Goal: Find specific page/section: Find specific page/section

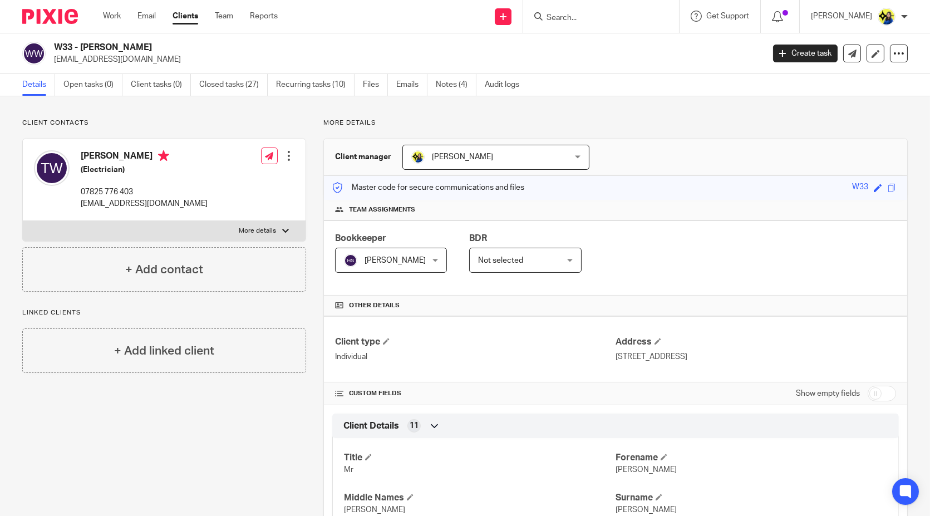
click at [601, 20] on input "Search" at bounding box center [595, 18] width 100 height 10
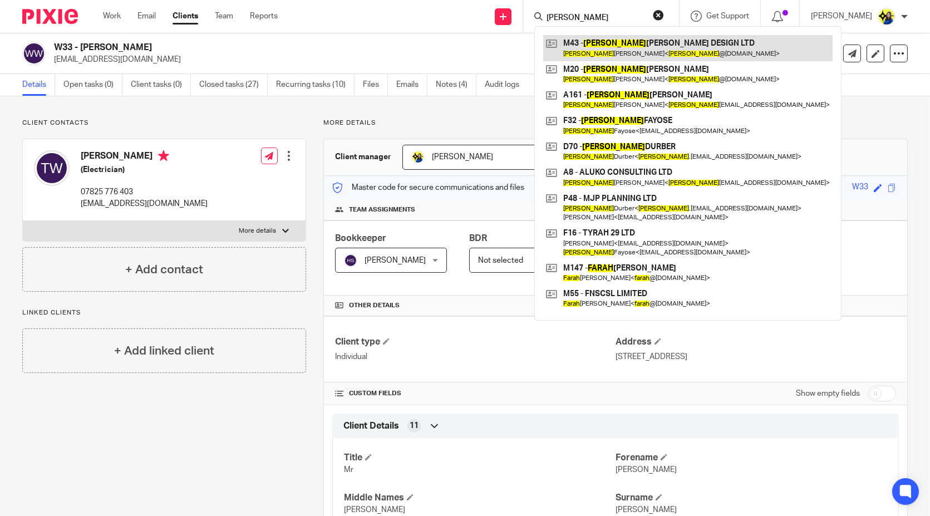
type input "sarah"
click at [639, 42] on link at bounding box center [687, 48] width 289 height 26
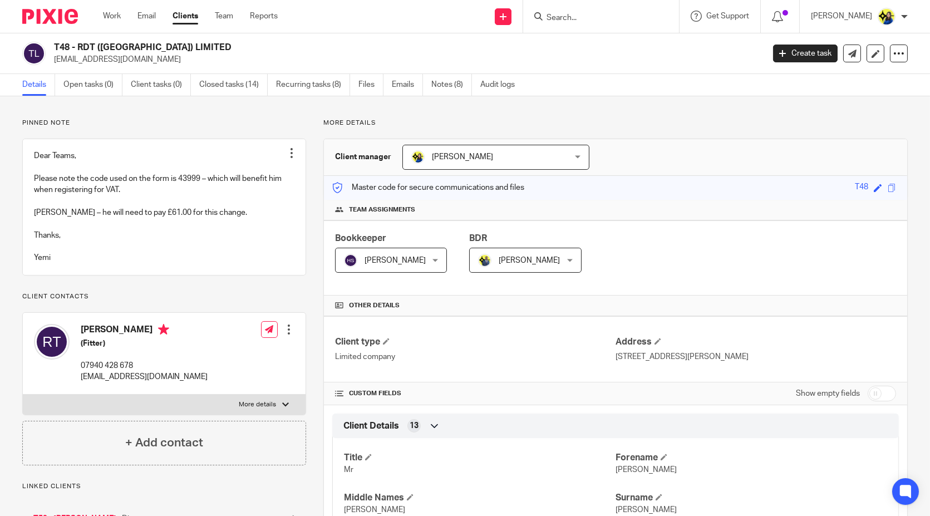
click at [624, 18] on input "Search" at bounding box center [595, 18] width 100 height 10
type input "f"
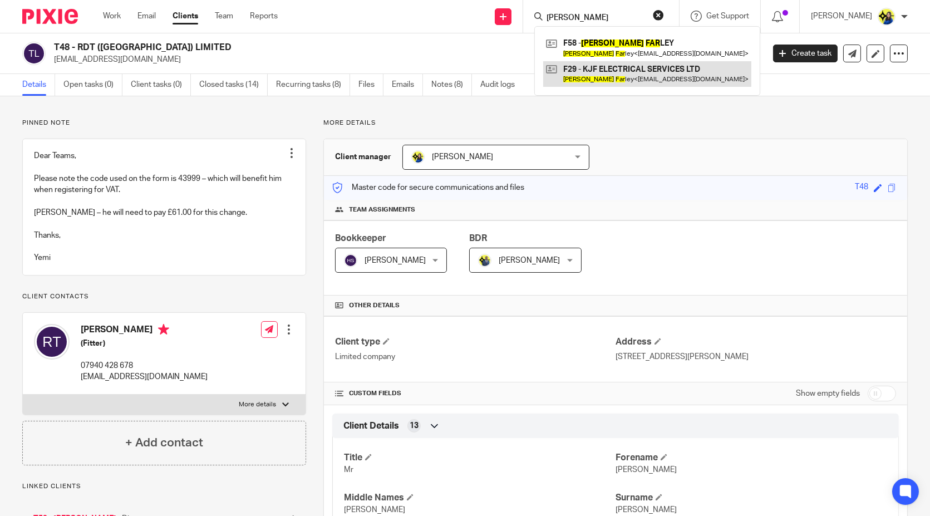
type input "kevin far"
click at [661, 76] on link at bounding box center [647, 74] width 208 height 26
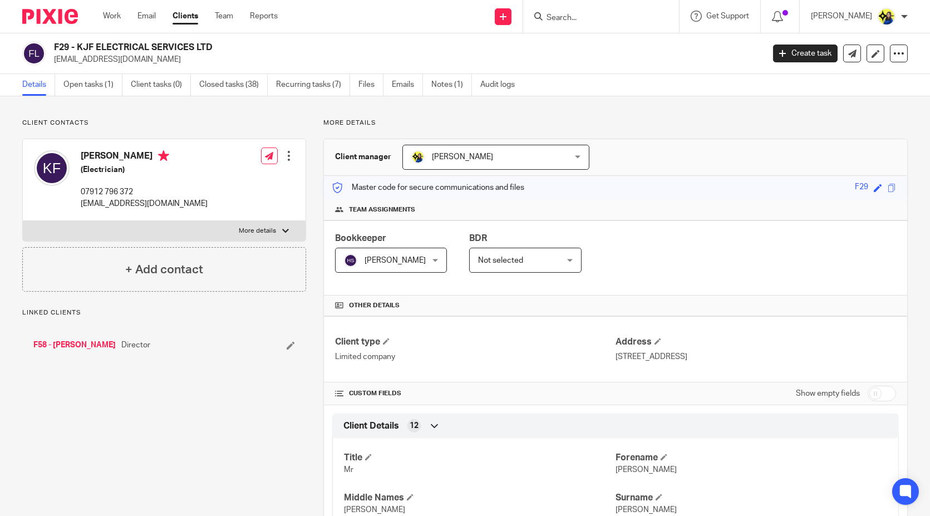
drag, startPoint x: 52, startPoint y: 43, endPoint x: 258, endPoint y: 46, distance: 205.9
click at [258, 46] on div "F29 - KJF ELECTRICAL SERVICES LTD kev.milk88@gmail.com" at bounding box center [389, 53] width 734 height 23
copy h2 "F29 - KJF ELECTRICAL SERVICES LTD"
click at [602, 15] on input "Search" at bounding box center [595, 18] width 100 height 10
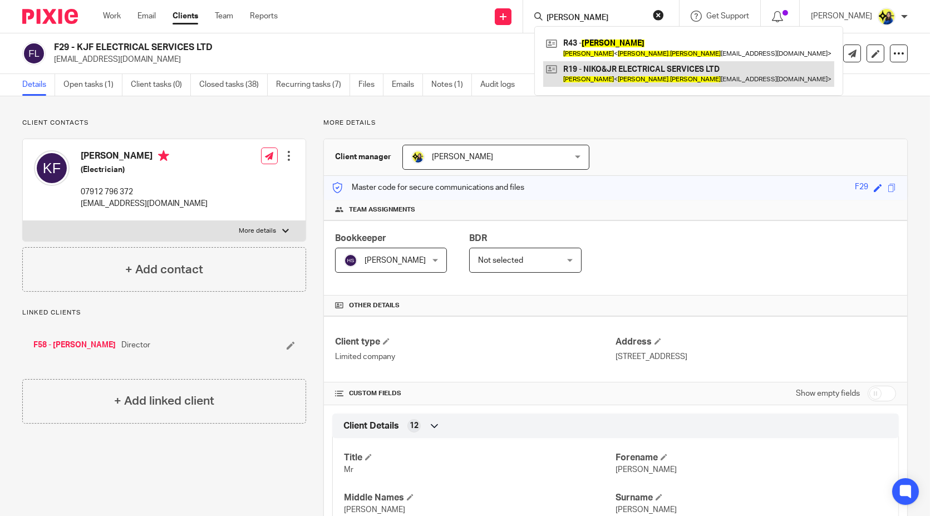
type input "nicholas reid"
click at [655, 77] on link at bounding box center [688, 74] width 291 height 26
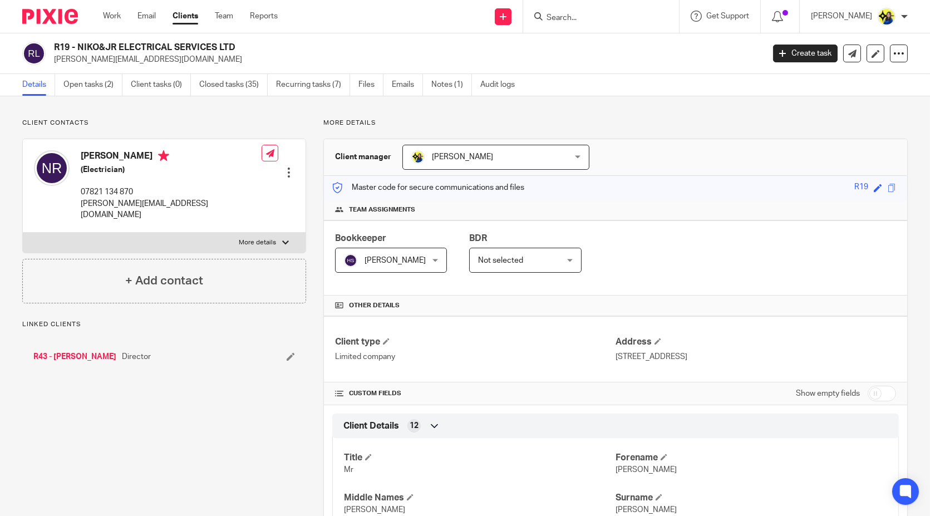
drag, startPoint x: 53, startPoint y: 44, endPoint x: 288, endPoint y: 41, distance: 234.3
click at [288, 42] on div "R19 - NIKO&JR ELECTRICAL SERVICES LTD [PERSON_NAME][EMAIL_ADDRESS][DOMAIN_NAME]" at bounding box center [389, 53] width 734 height 23
copy h2 "R19 - NIKO&JR ELECTRICAL SERVICES LTD"
click at [619, 20] on input "Search" at bounding box center [595, 18] width 100 height 10
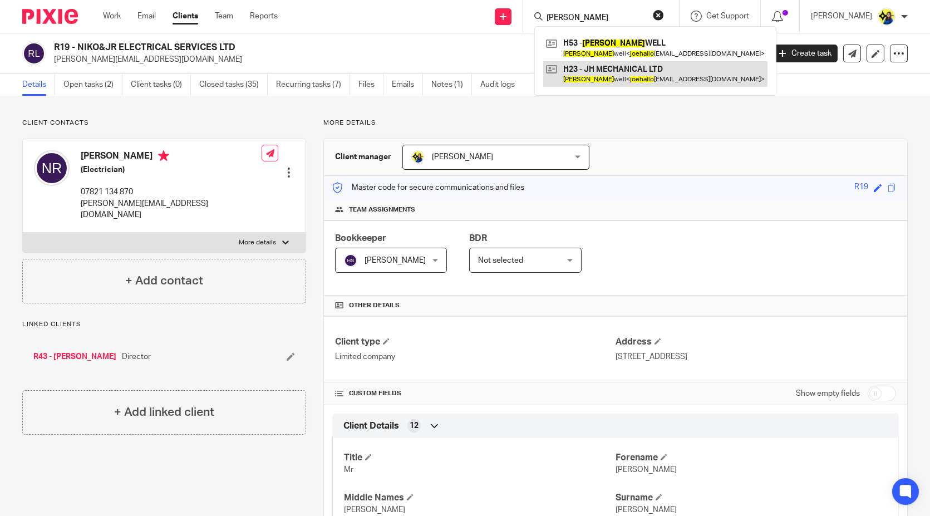
type input "[PERSON_NAME]"
click at [666, 74] on link at bounding box center [655, 74] width 224 height 26
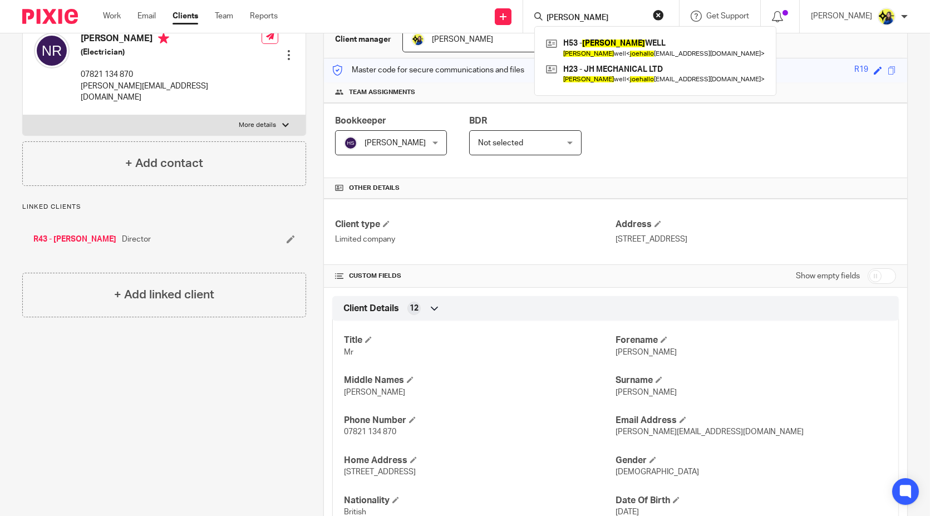
scroll to position [124, 0]
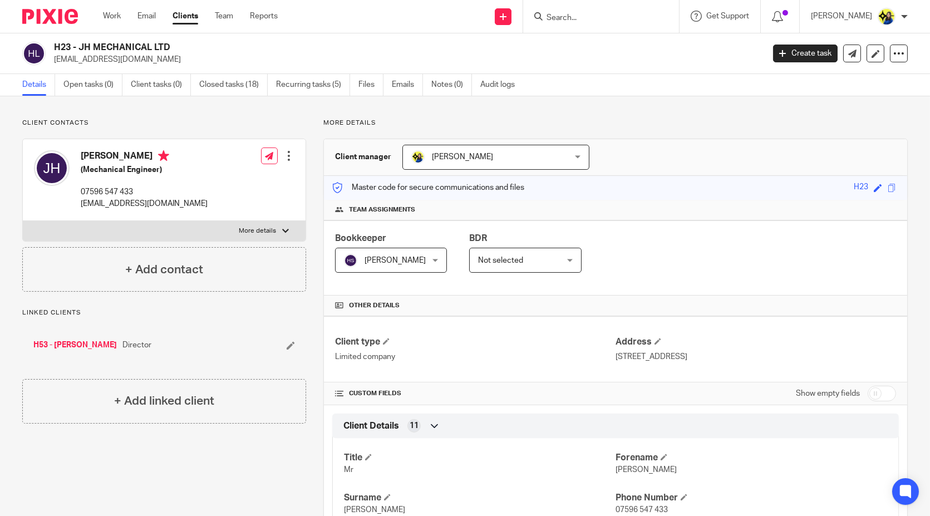
drag, startPoint x: 50, startPoint y: 45, endPoint x: 250, endPoint y: 40, distance: 200.4
click at [250, 40] on div "H23 - JH MECHANICAL LTD joehallowell@outlook.com Create task Update from Compan…" at bounding box center [465, 53] width 930 height 41
copy h2 "H23 - JH MECHANICAL LTD"
click at [637, 14] on input "Search" at bounding box center [595, 18] width 100 height 10
click at [646, 18] on input "Search" at bounding box center [595, 18] width 100 height 10
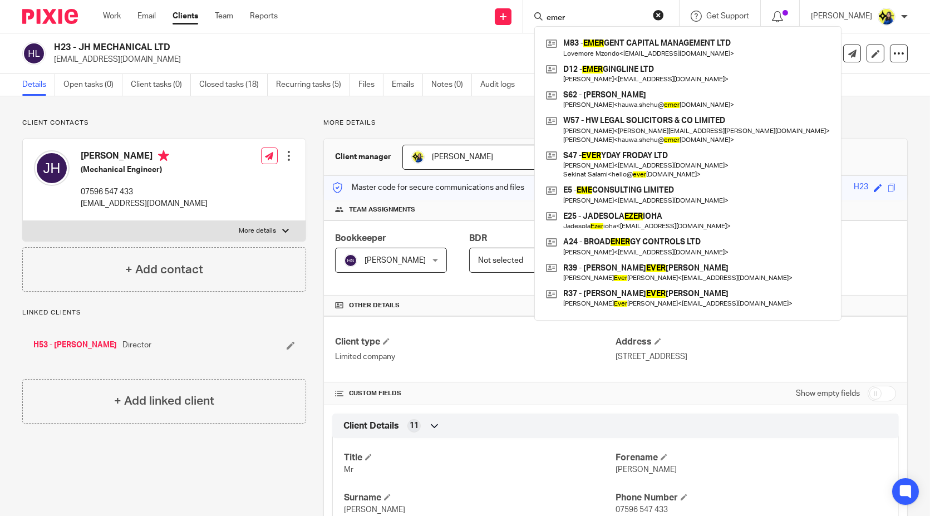
type input "emerg"
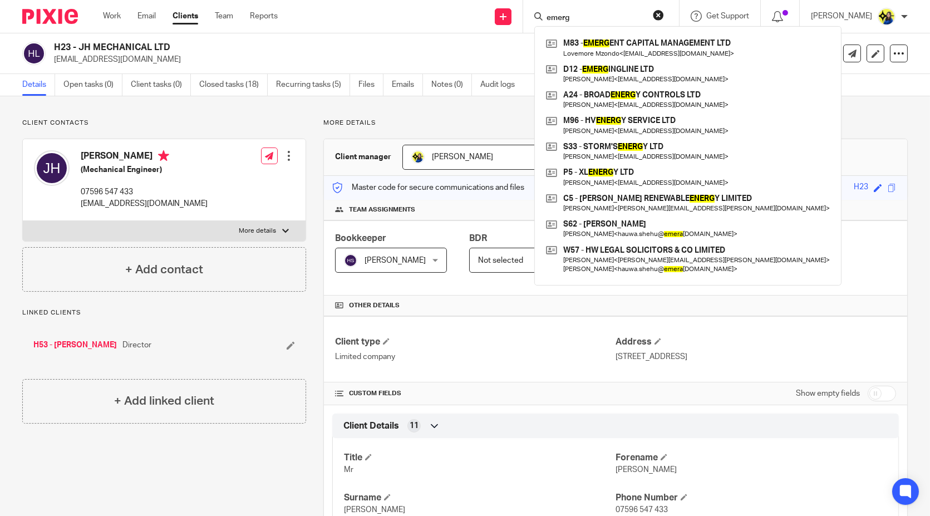
drag, startPoint x: 629, startPoint y: 13, endPoint x: 528, endPoint y: 6, distance: 101.6
click at [528, 6] on div "Send new email Create task Add client Request signature emerg M83 - EMERG ENT C…" at bounding box center [612, 16] width 636 height 33
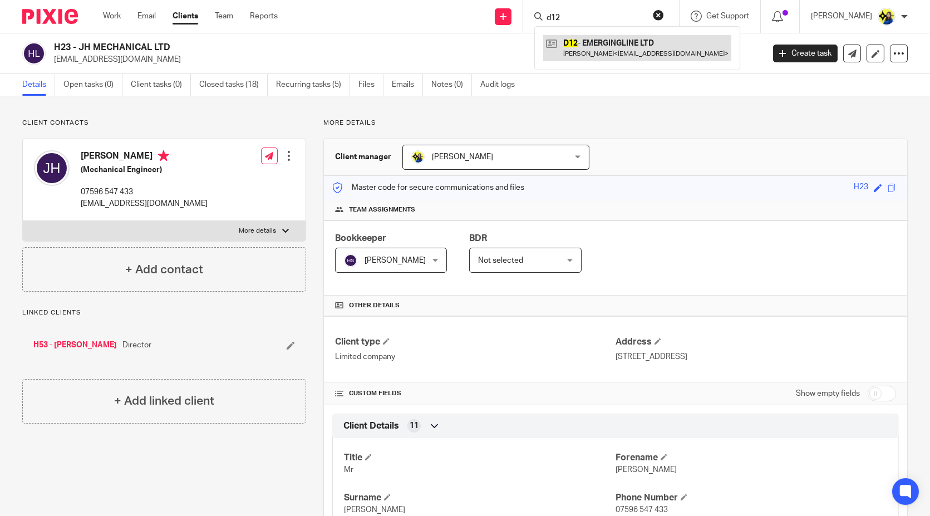
type input "d12"
click at [633, 51] on link at bounding box center [637, 48] width 188 height 26
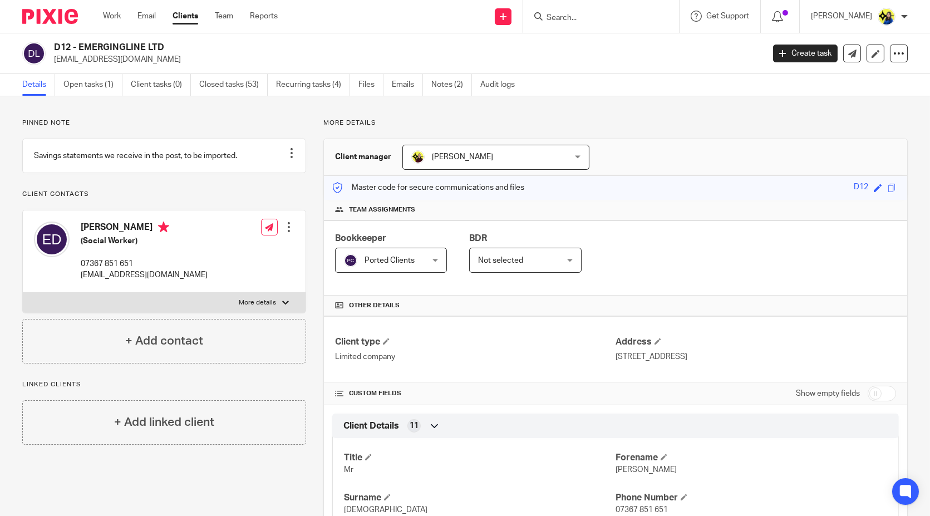
click at [613, 18] on input "Search" at bounding box center [595, 18] width 100 height 10
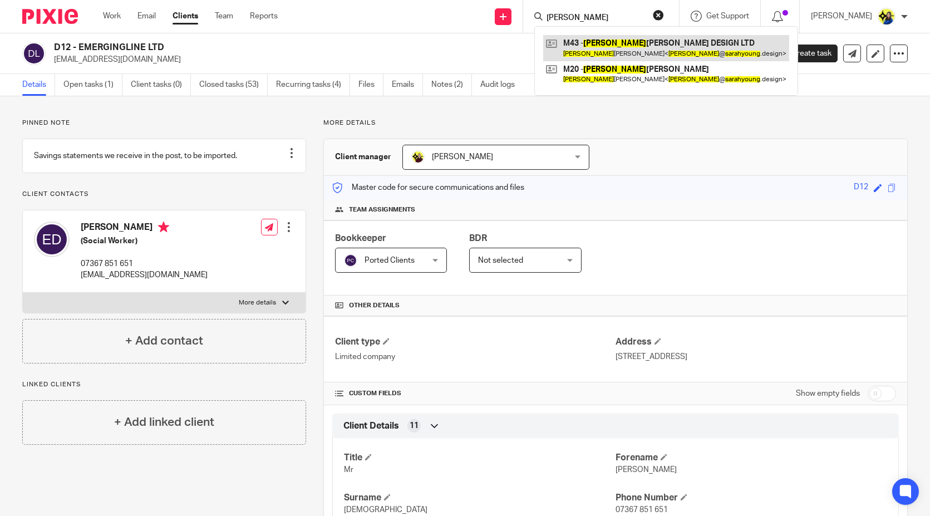
type input "sarah young"
click at [655, 51] on link at bounding box center [666, 48] width 246 height 26
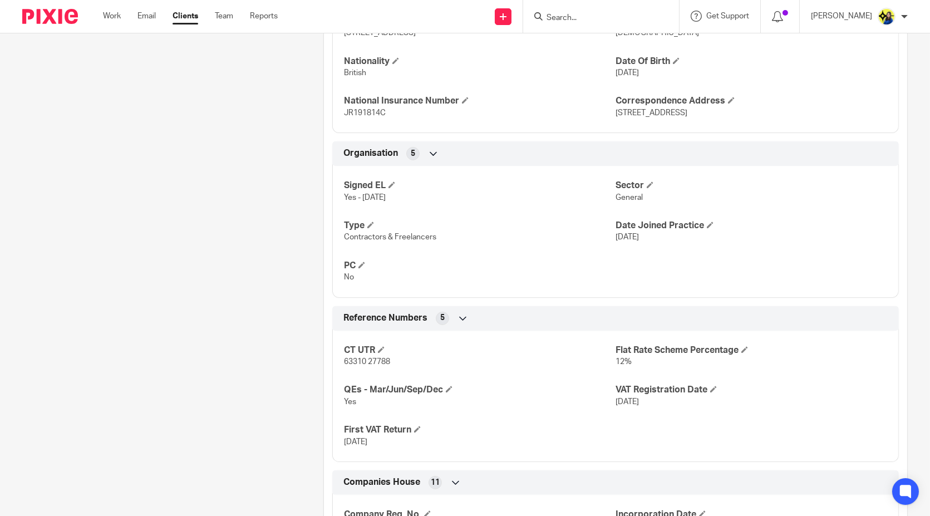
scroll to position [804, 0]
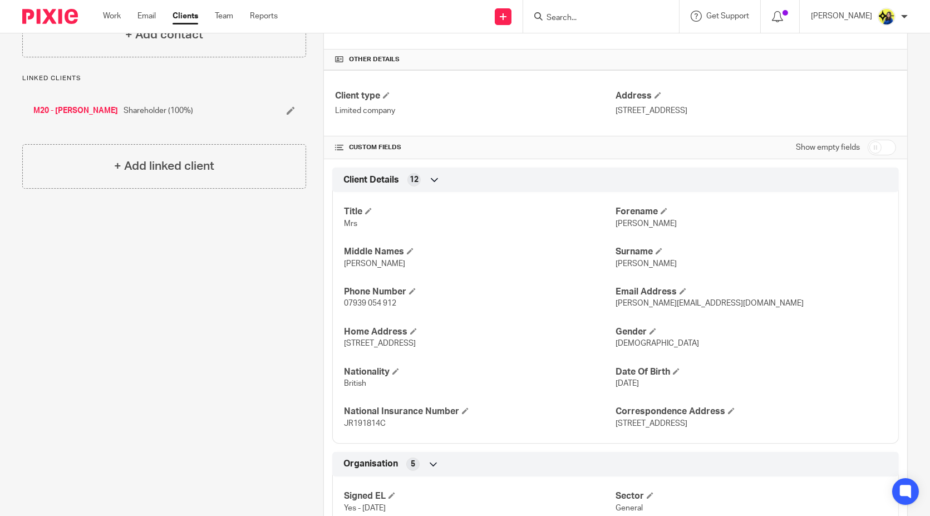
scroll to position [0, 0]
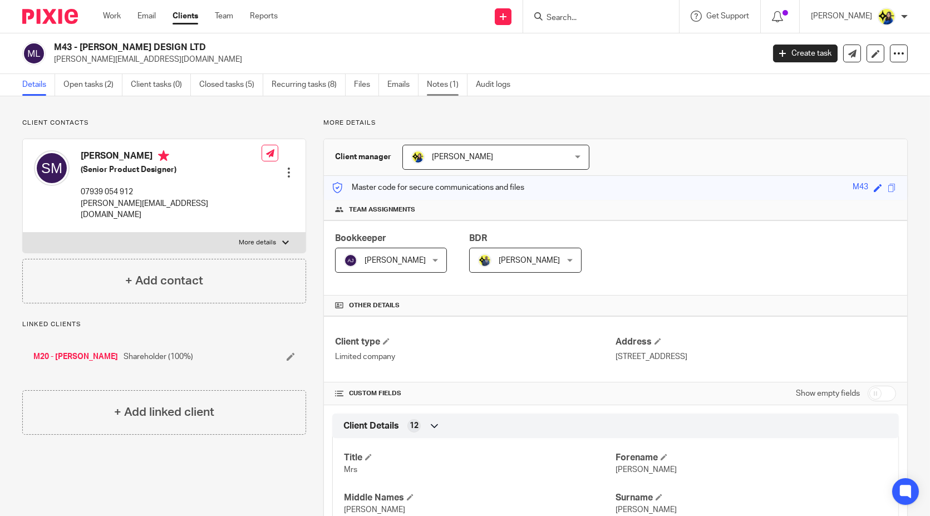
click at [449, 82] on link "Notes (1)" at bounding box center [447, 85] width 41 height 22
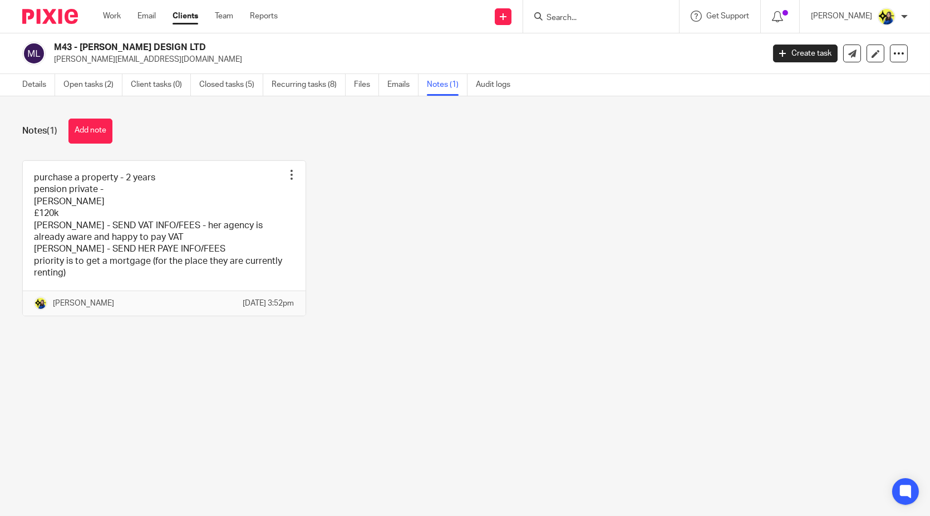
click at [470, 186] on div "purchase a property - 2 years pension private - [PERSON_NAME] £120k [PERSON_NAM…" at bounding box center [456, 246] width 903 height 173
click at [89, 82] on link "Open tasks (2)" at bounding box center [92, 85] width 59 height 22
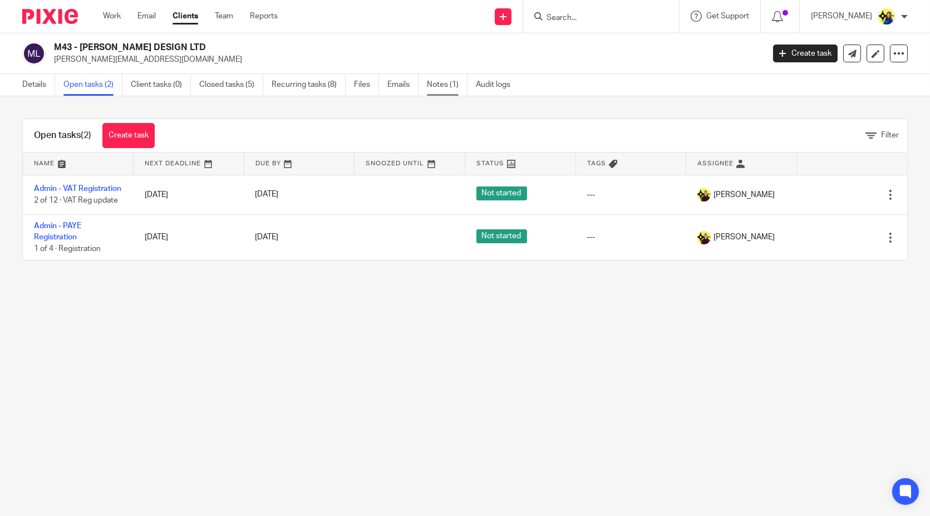
click at [435, 80] on link "Notes (1)" at bounding box center [447, 85] width 41 height 22
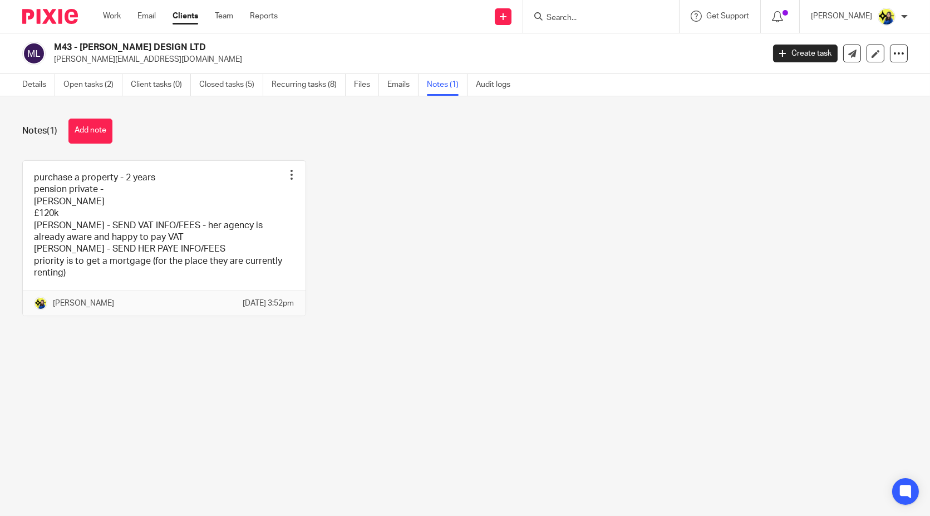
click at [463, 207] on div "purchase a property - 2 years pension private - [PERSON_NAME] £120k [PERSON_NAM…" at bounding box center [456, 246] width 903 height 173
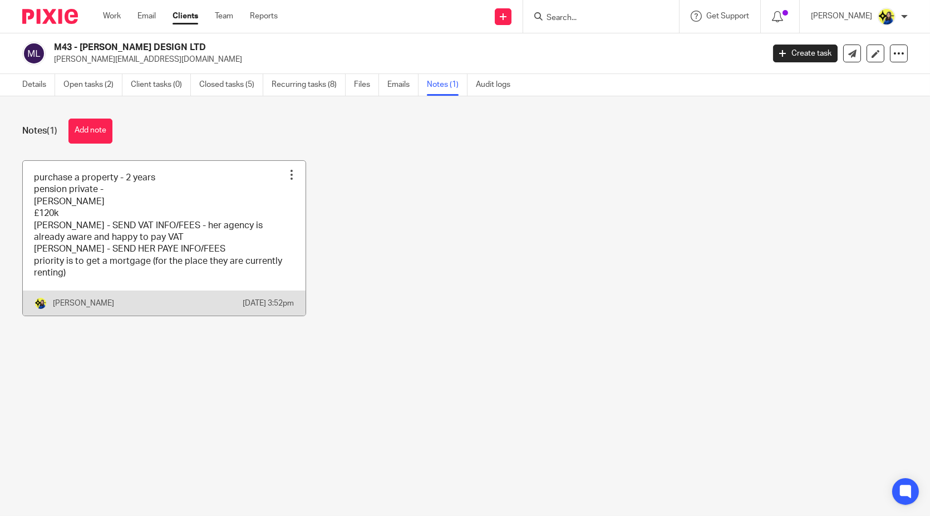
click at [202, 232] on link at bounding box center [164, 238] width 283 height 155
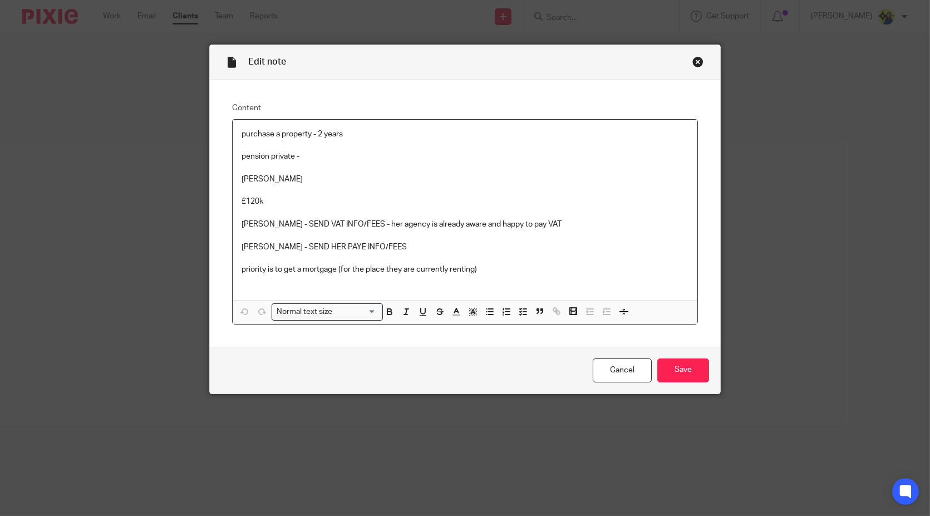
click at [562, 199] on p "£120k" at bounding box center [465, 201] width 447 height 11
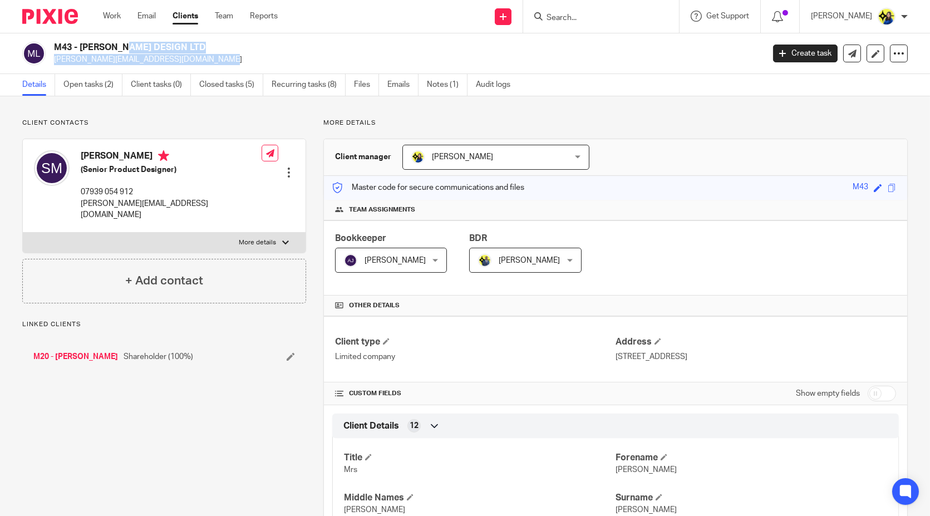
drag, startPoint x: 56, startPoint y: 45, endPoint x: 221, endPoint y: 56, distance: 165.7
click at [221, 56] on div "M43 - [PERSON_NAME] DESIGN LTD [PERSON_NAME][EMAIL_ADDRESS][DOMAIN_NAME]" at bounding box center [405, 53] width 702 height 23
click at [224, 48] on h2 "M43 - [PERSON_NAME] DESIGN LTD" at bounding box center [335, 48] width 562 height 12
drag, startPoint x: 127, startPoint y: 45, endPoint x: 264, endPoint y: 44, distance: 136.4
click at [264, 44] on h2 "M43 - [PERSON_NAME] DESIGN LTD" at bounding box center [335, 48] width 562 height 12
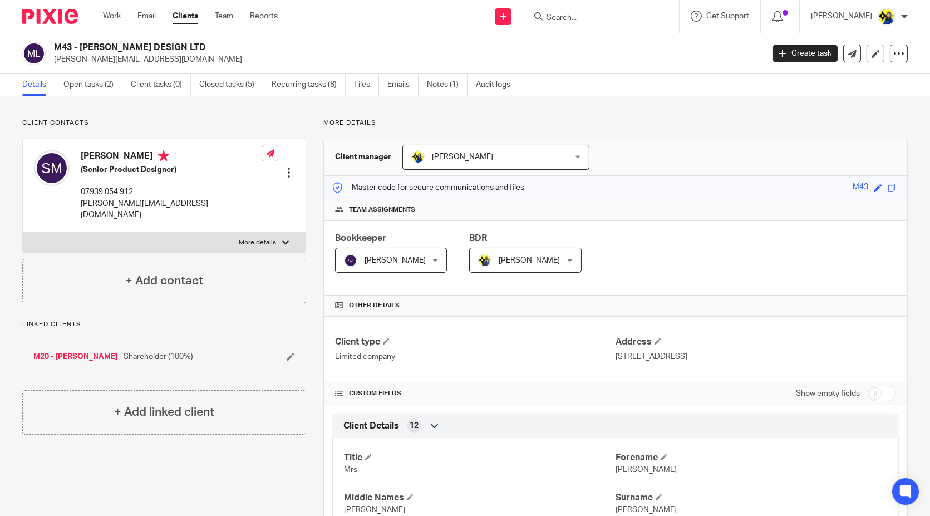
copy h2 "M43 - [PERSON_NAME] DESIGN LTD"
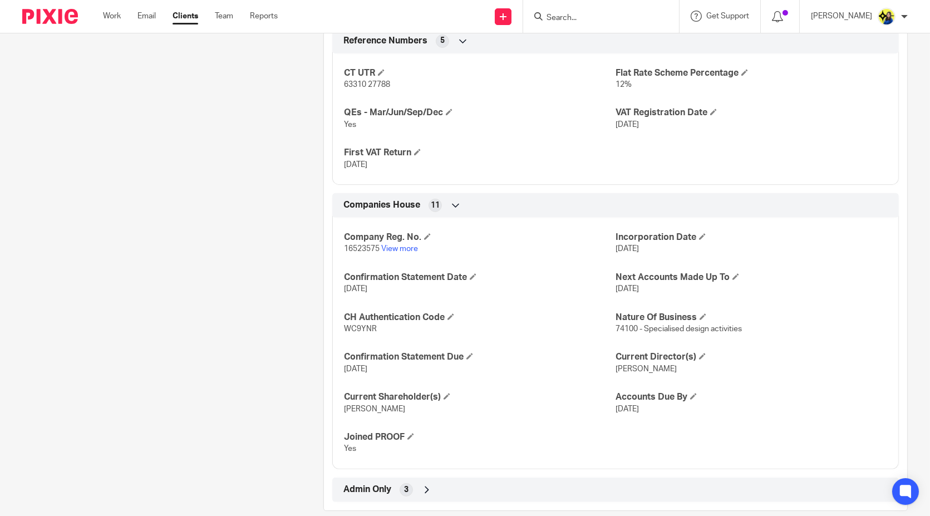
scroll to position [848, 0]
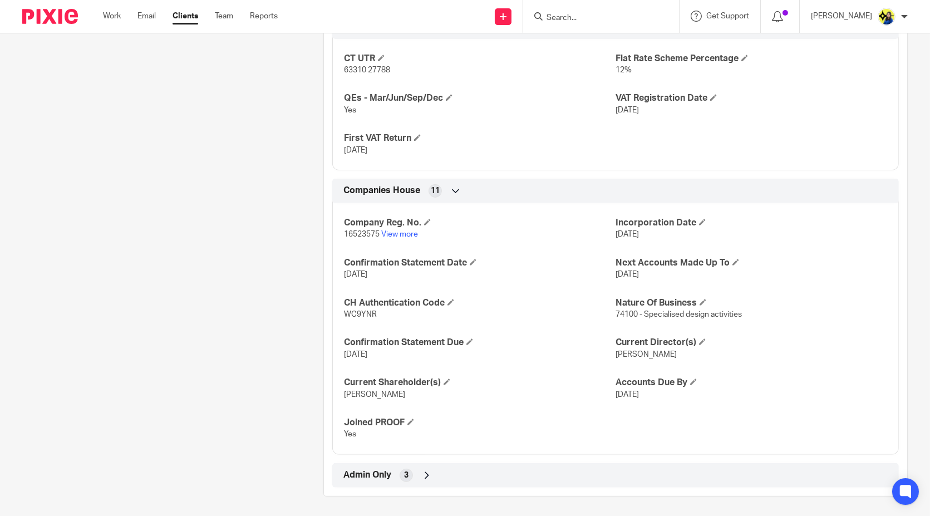
click at [345, 469] on span "Admin Only" at bounding box center [367, 475] width 48 height 12
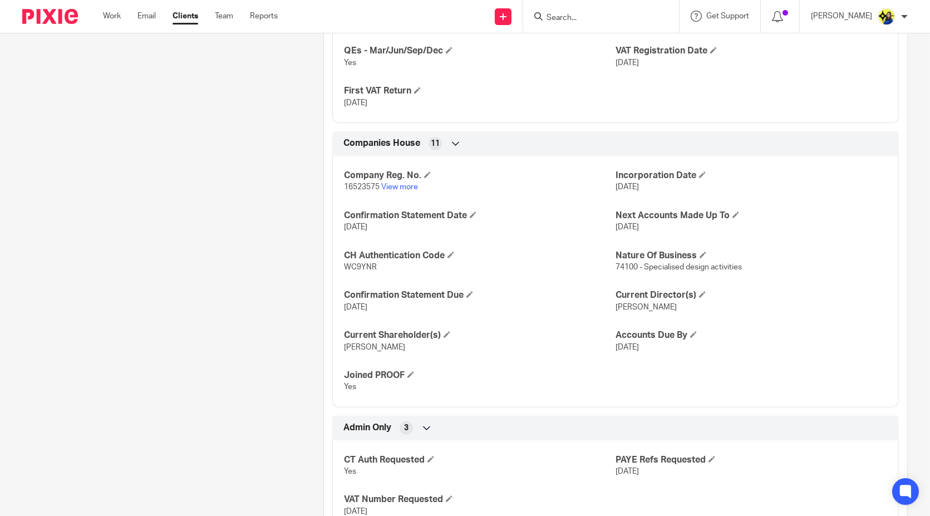
scroll to position [939, 0]
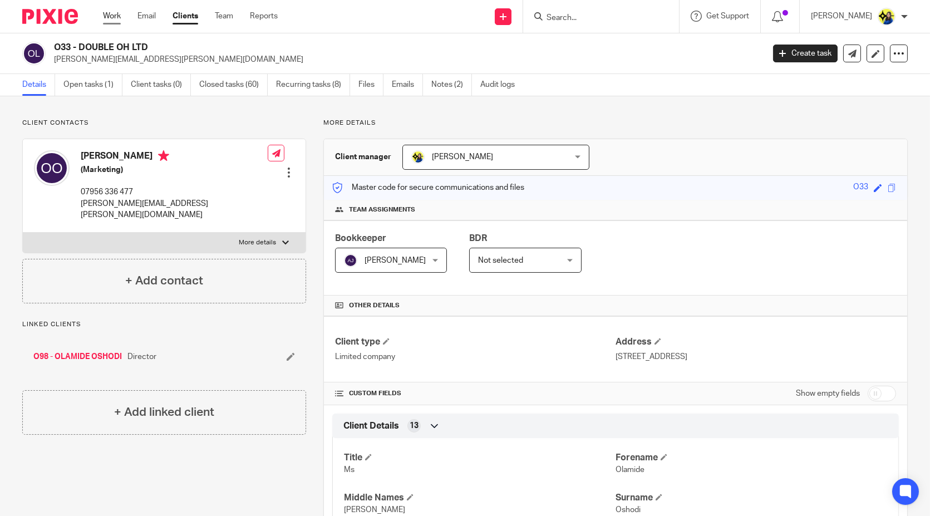
click at [110, 9] on div "Work Email Clients Team Reports Work Email Clients Team Reports Settings" at bounding box center [193, 16] width 203 height 33
click at [110, 15] on link "Work" at bounding box center [112, 16] width 18 height 11
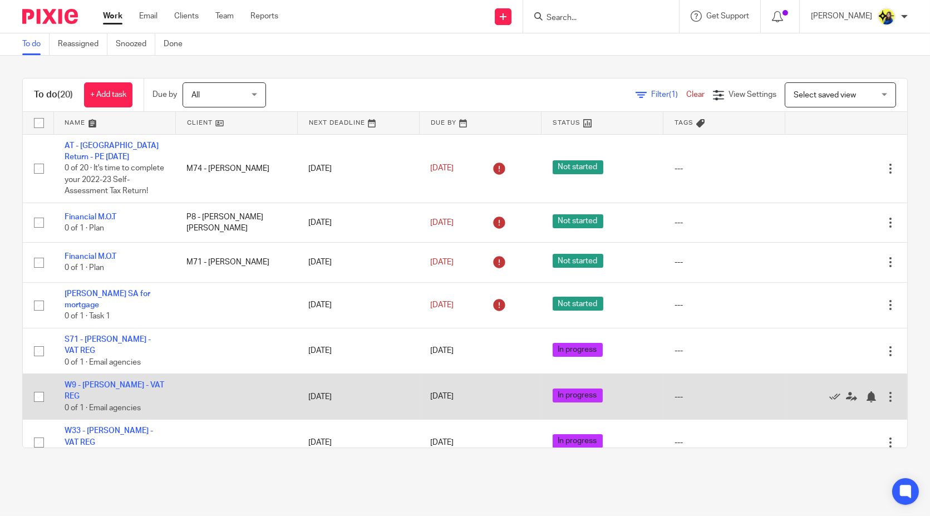
scroll to position [124, 0]
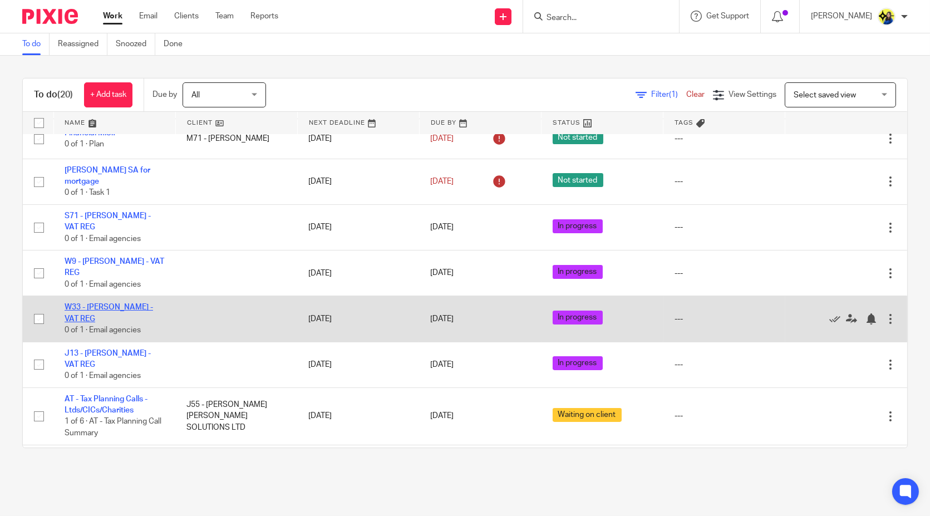
click at [115, 318] on link "W33 - [PERSON_NAME] - VAT REG" at bounding box center [109, 312] width 88 height 19
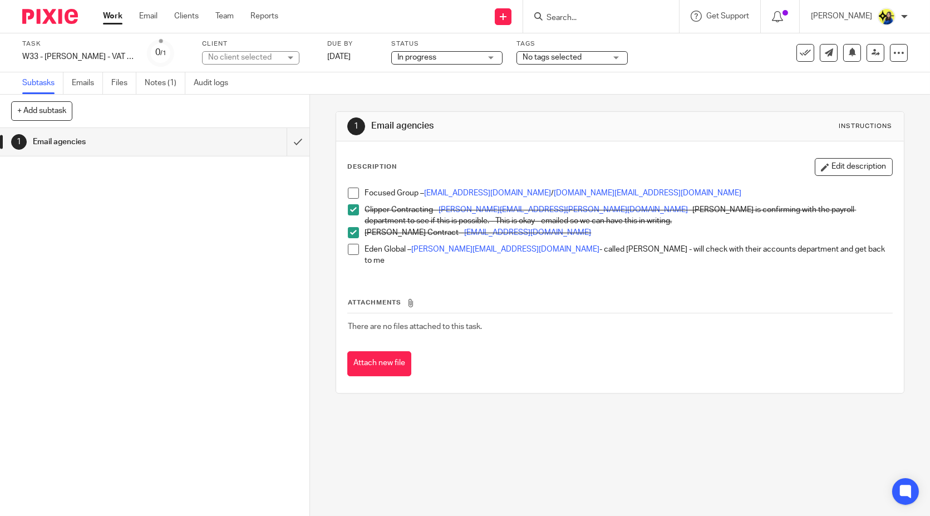
click at [607, 21] on input "Search" at bounding box center [595, 18] width 100 height 10
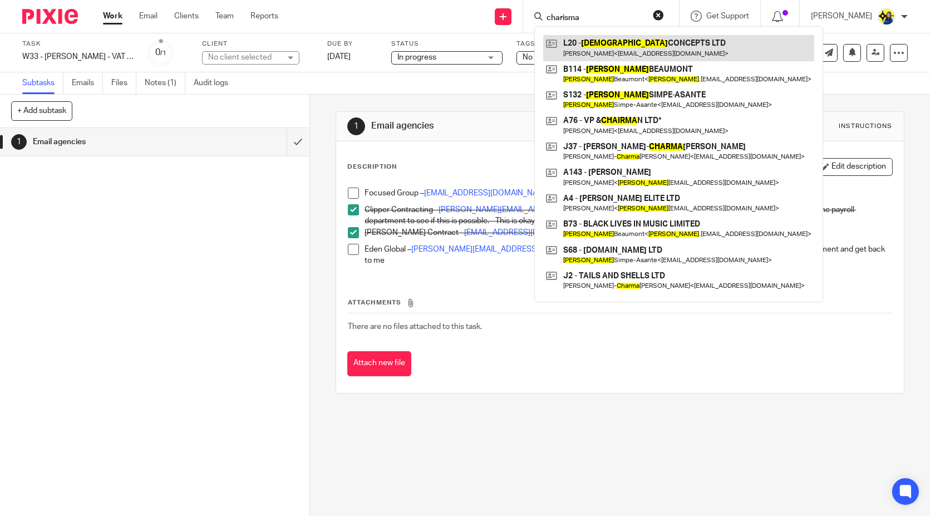
type input "charisma"
click at [627, 40] on link at bounding box center [678, 48] width 271 height 26
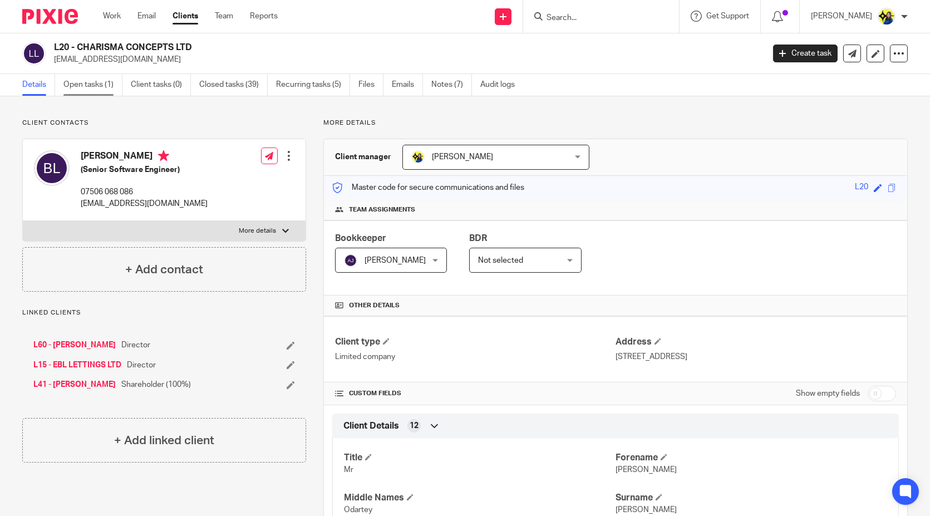
click at [104, 86] on link "Open tasks (1)" at bounding box center [92, 85] width 59 height 22
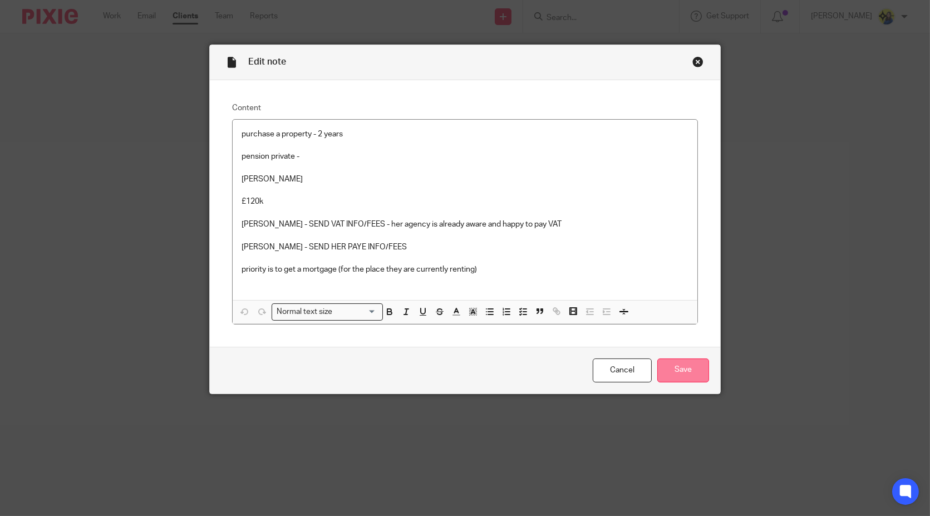
click at [682, 365] on input "Save" at bounding box center [683, 370] width 52 height 24
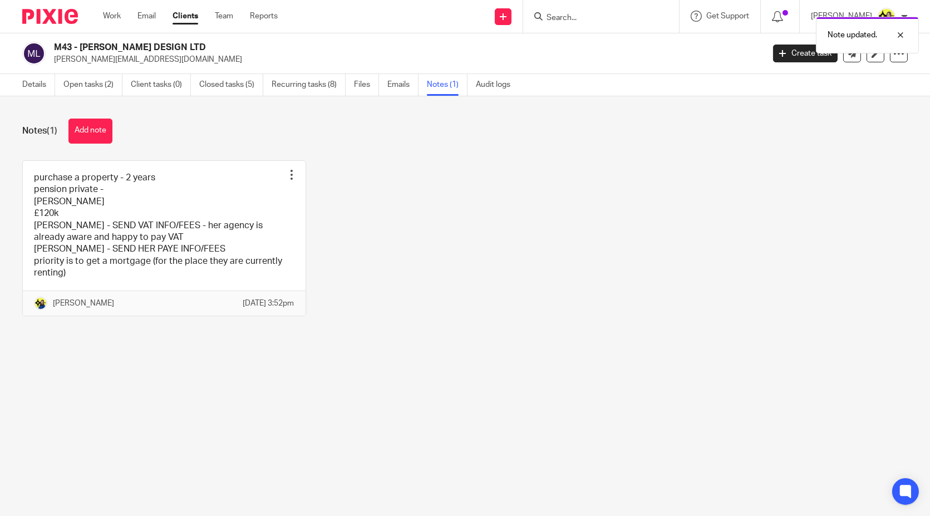
click at [639, 16] on div "Note updated." at bounding box center [692, 32] width 454 height 42
click at [631, 21] on div "Note updated." at bounding box center [692, 32] width 454 height 42
click at [626, 21] on div "Note updated." at bounding box center [692, 32] width 454 height 42
click at [613, 19] on div "Note updated." at bounding box center [692, 32] width 454 height 42
click at [599, 12] on div "Note updated." at bounding box center [692, 32] width 454 height 42
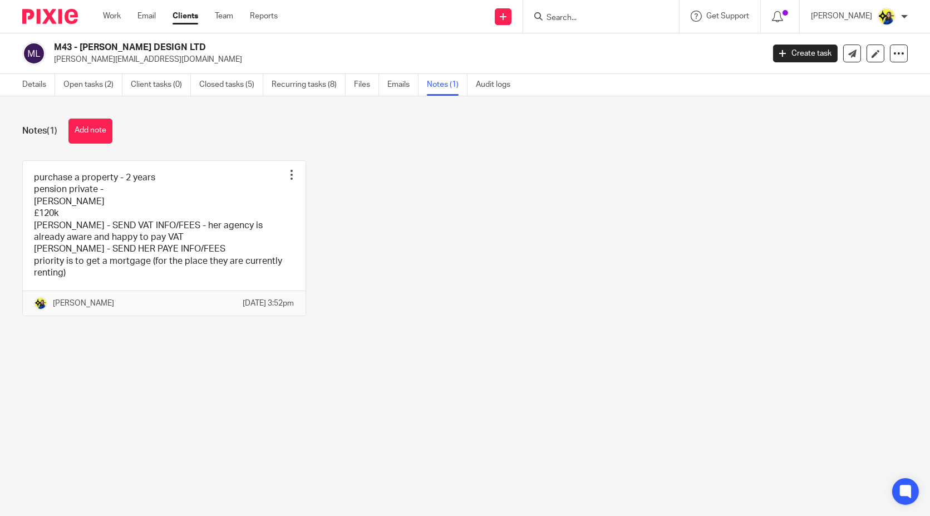
click at [601, 13] on input "Search" at bounding box center [595, 18] width 100 height 10
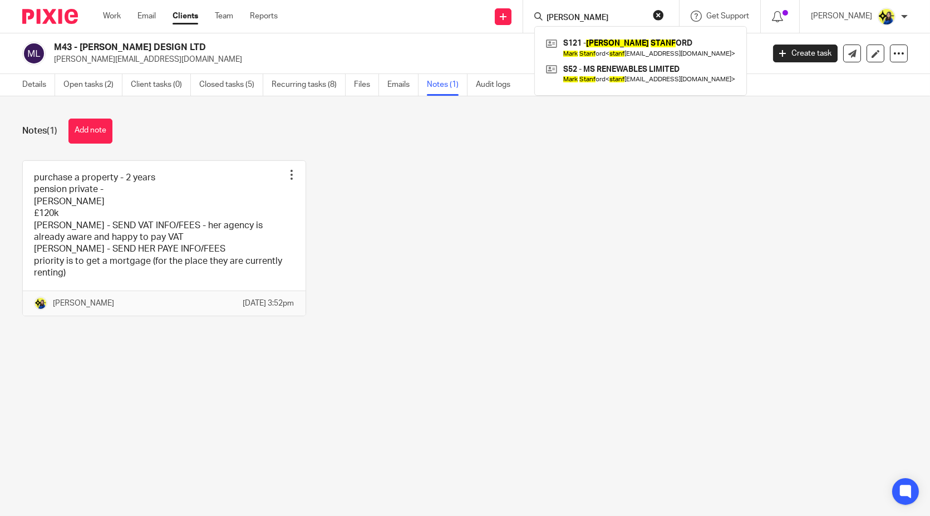
type input "mark stamf"
click at [644, 48] on link at bounding box center [640, 48] width 195 height 26
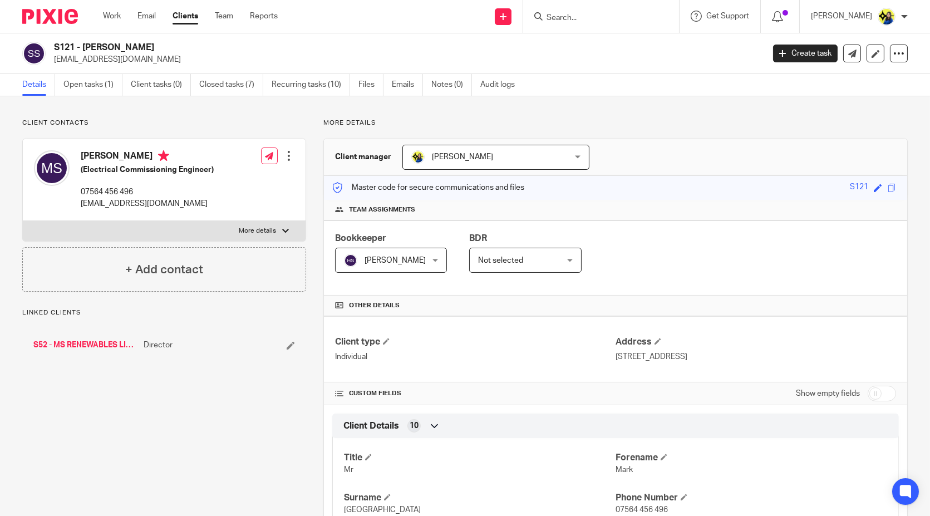
click at [94, 83] on link "Open tasks (1)" at bounding box center [92, 85] width 59 height 22
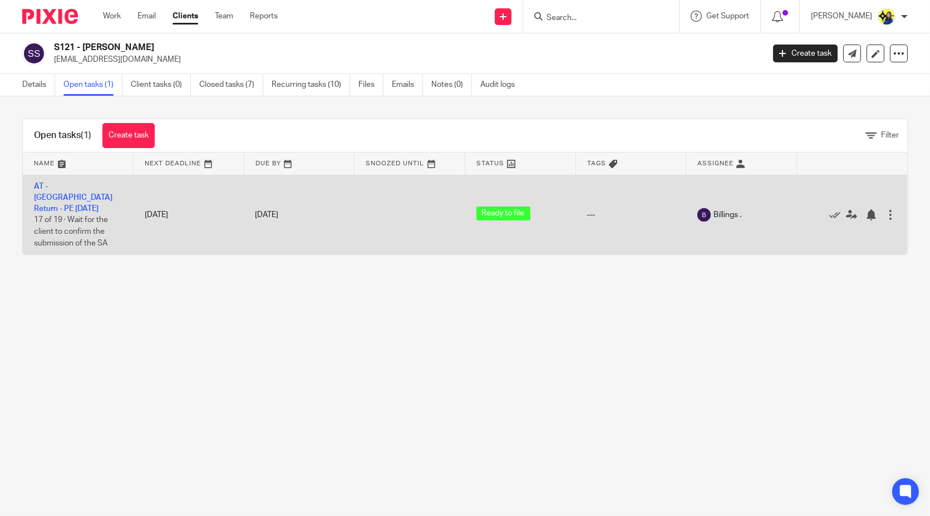
click at [70, 191] on td "AT - [GEOGRAPHIC_DATA] Return - PE [DATE] 17 of 19 · Wait for the client to con…" at bounding box center [78, 215] width 111 height 80
click at [69, 185] on link "AT - [GEOGRAPHIC_DATA] Return - PE [DATE]" at bounding box center [73, 198] width 78 height 31
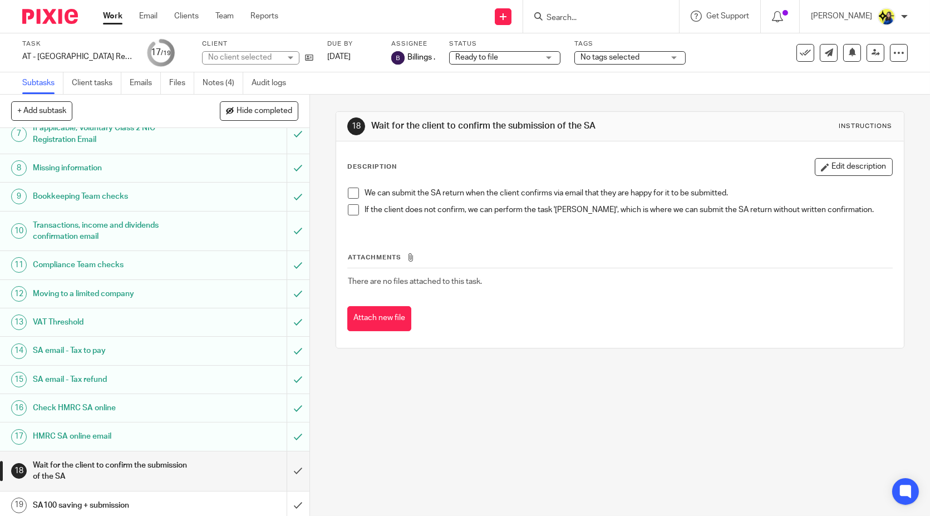
scroll to position [186, 0]
click at [126, 348] on h1 "SA email - Tax to pay" at bounding box center [114, 350] width 162 height 17
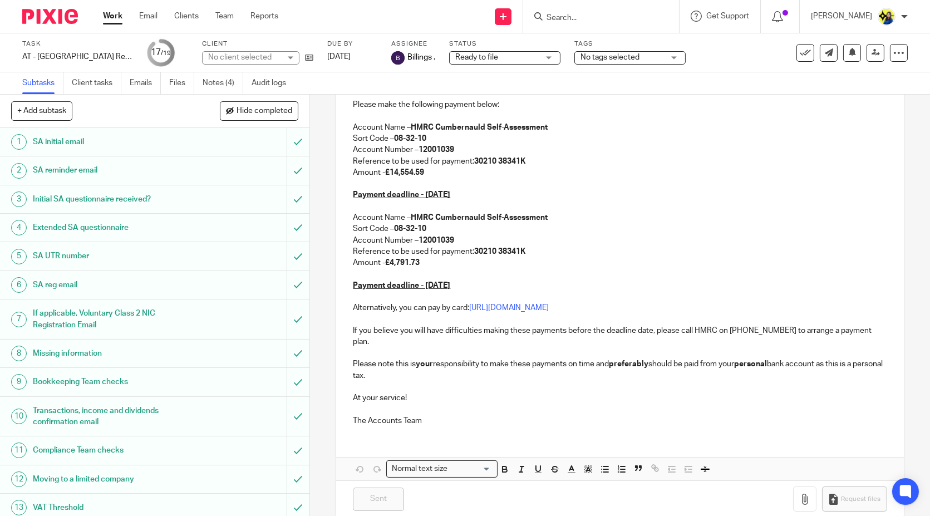
scroll to position [240, 0]
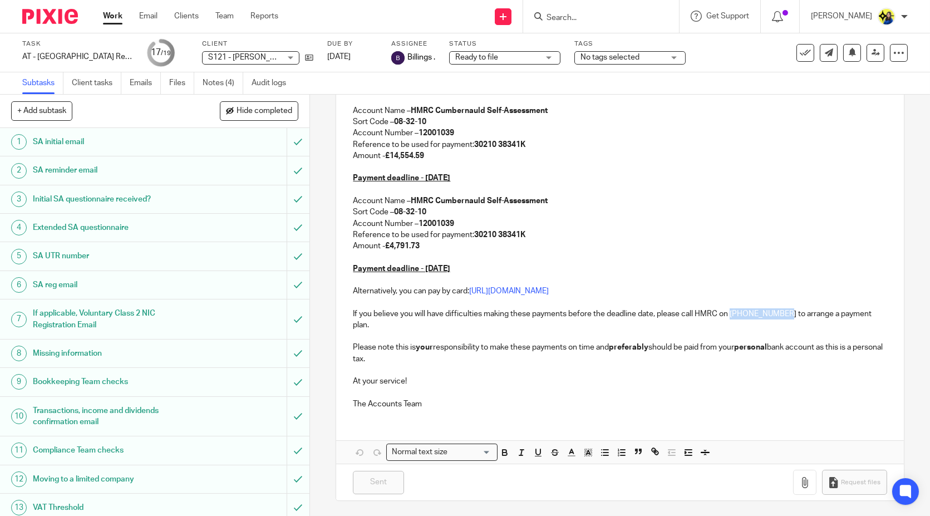
drag, startPoint x: 779, startPoint y: 314, endPoint x: 728, endPoint y: 314, distance: 51.2
click at [728, 314] on p "If you believe you will have difficulties making these payments before the dead…" at bounding box center [620, 319] width 534 height 23
copy p "0300 200 3310"
click at [117, 14] on link "Work" at bounding box center [112, 16] width 19 height 11
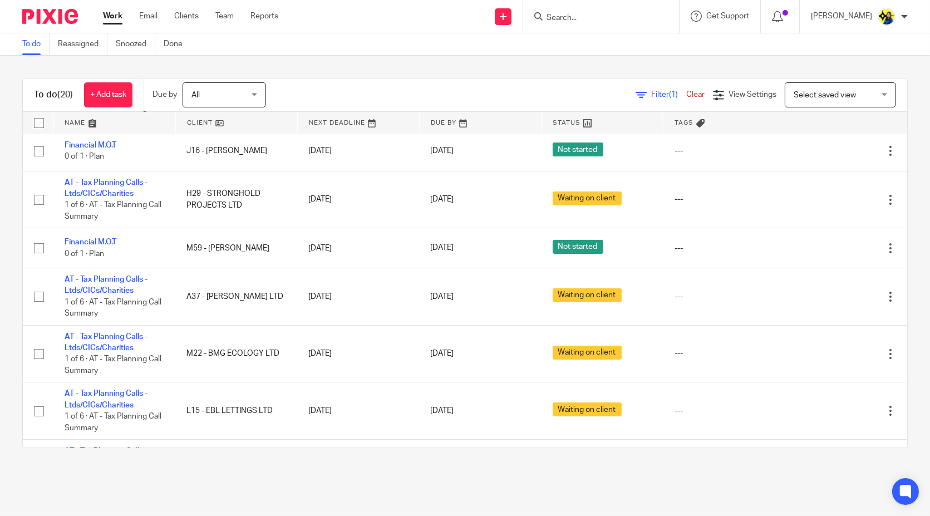
scroll to position [736, 0]
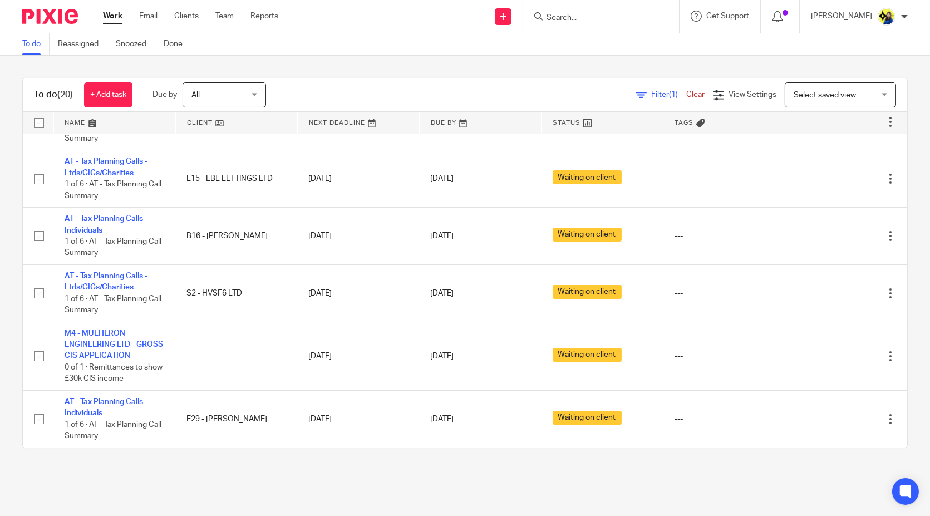
click at [619, 15] on input "Search" at bounding box center [595, 18] width 100 height 10
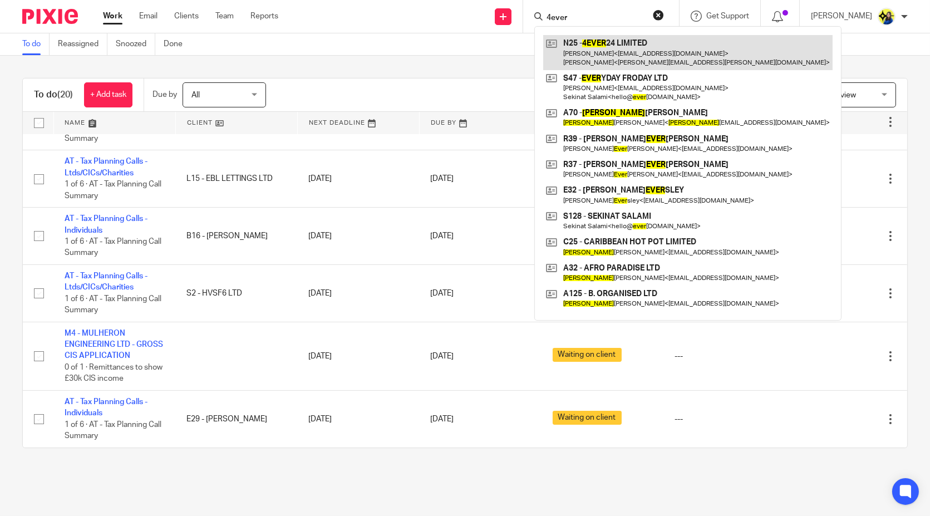
type input "4ever"
click at [639, 41] on link at bounding box center [687, 52] width 289 height 35
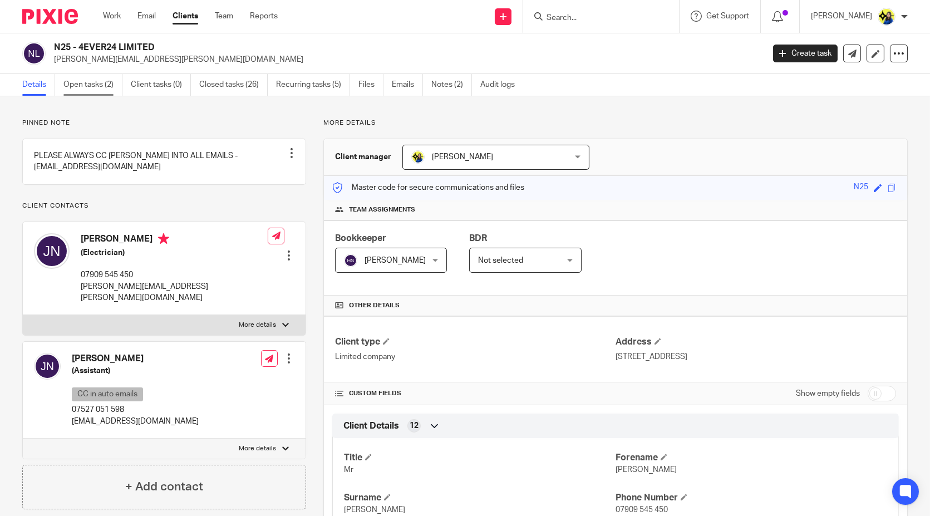
click at [86, 90] on link "Open tasks (2)" at bounding box center [92, 85] width 59 height 22
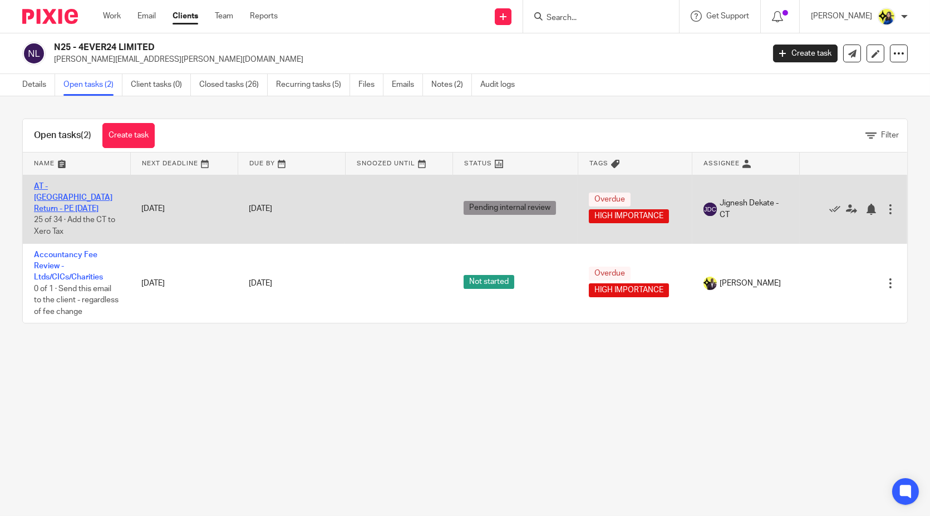
click at [96, 183] on link "AT - [GEOGRAPHIC_DATA] Return - PE [DATE]" at bounding box center [73, 198] width 78 height 31
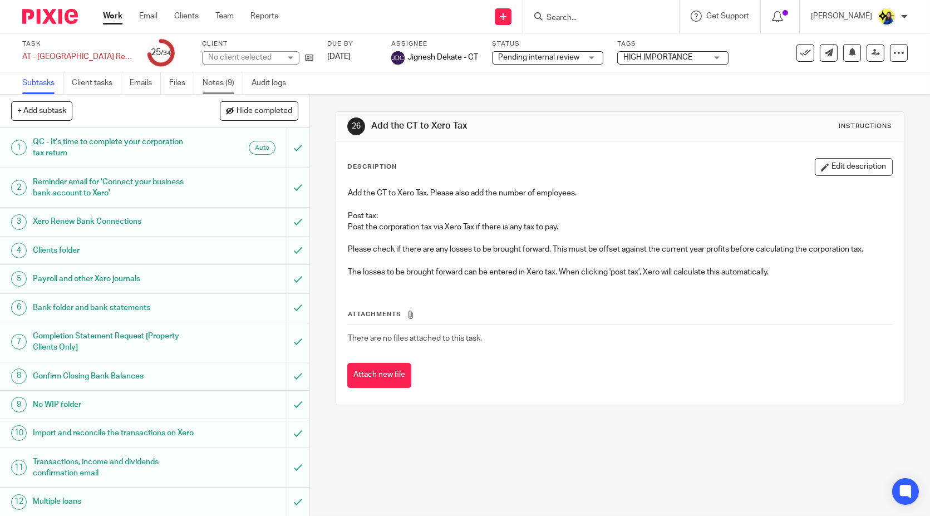
click at [222, 85] on link "Notes (9)" at bounding box center [223, 83] width 41 height 22
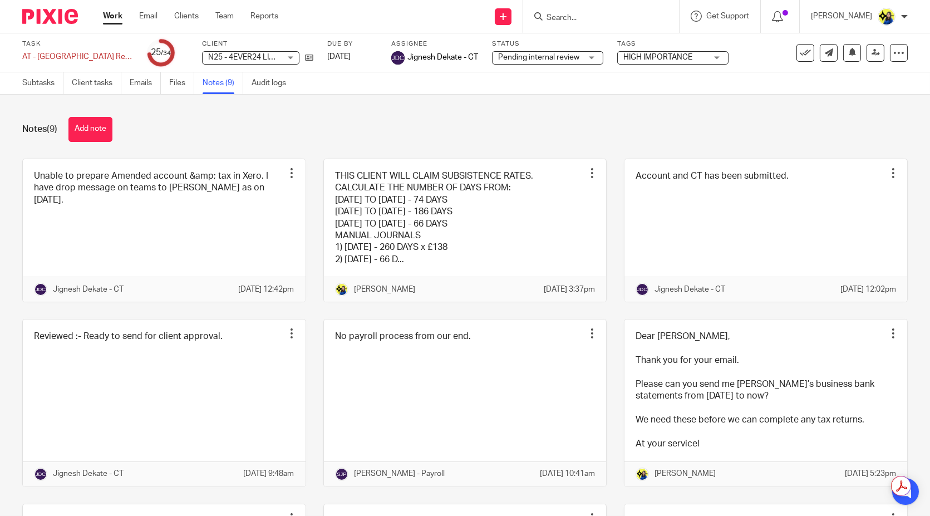
click at [225, 116] on div "Notes (9) Add note Unable to prepare Amended account &amp; tax in Xero. I have …" at bounding box center [465, 305] width 930 height 421
click at [624, 18] on input "Search" at bounding box center [595, 18] width 100 height 10
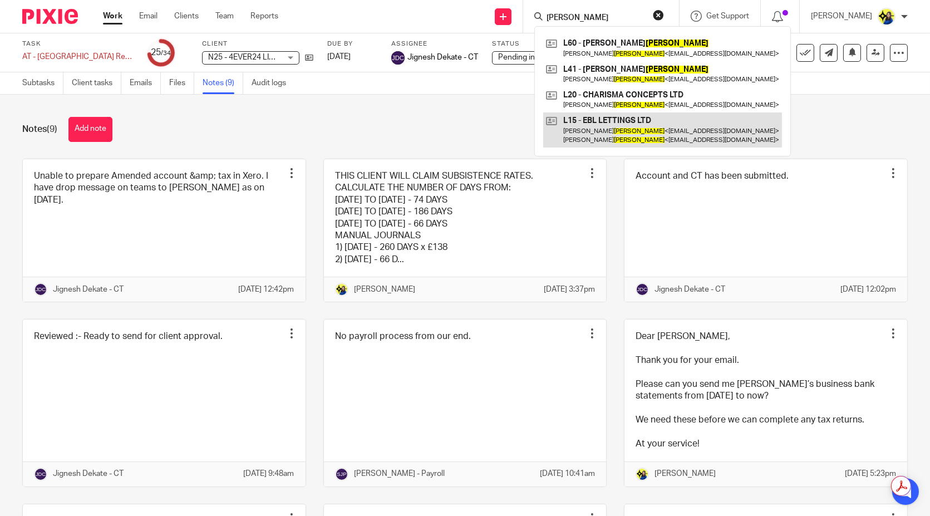
type input "lamptey"
click at [677, 124] on link at bounding box center [662, 129] width 239 height 35
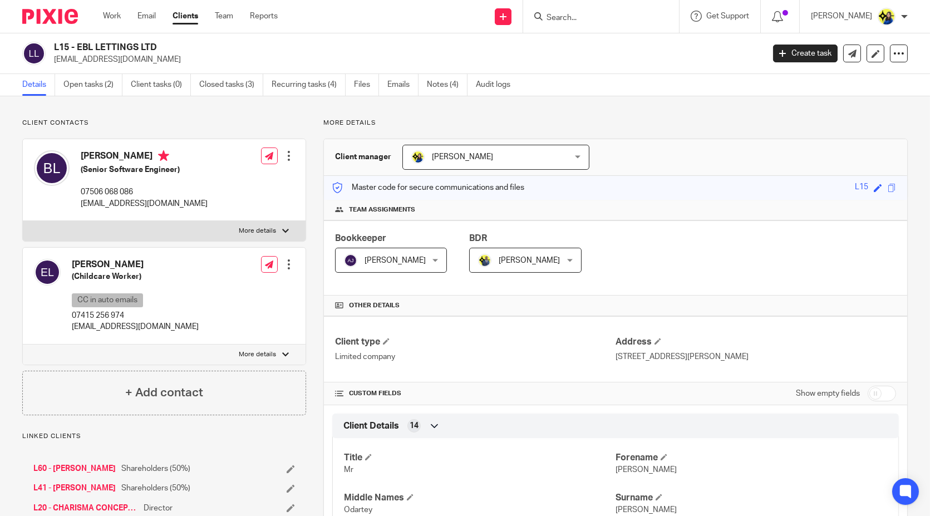
drag, startPoint x: 139, startPoint y: 62, endPoint x: 55, endPoint y: 60, distance: 84.6
click at [55, 60] on p "[EMAIL_ADDRESS][DOMAIN_NAME]" at bounding box center [405, 59] width 702 height 11
copy p "[EMAIL_ADDRESS][DOMAIN_NAME]"
click at [629, 19] on input "Search" at bounding box center [595, 18] width 100 height 10
click at [224, 14] on link "Team" at bounding box center [224, 16] width 18 height 11
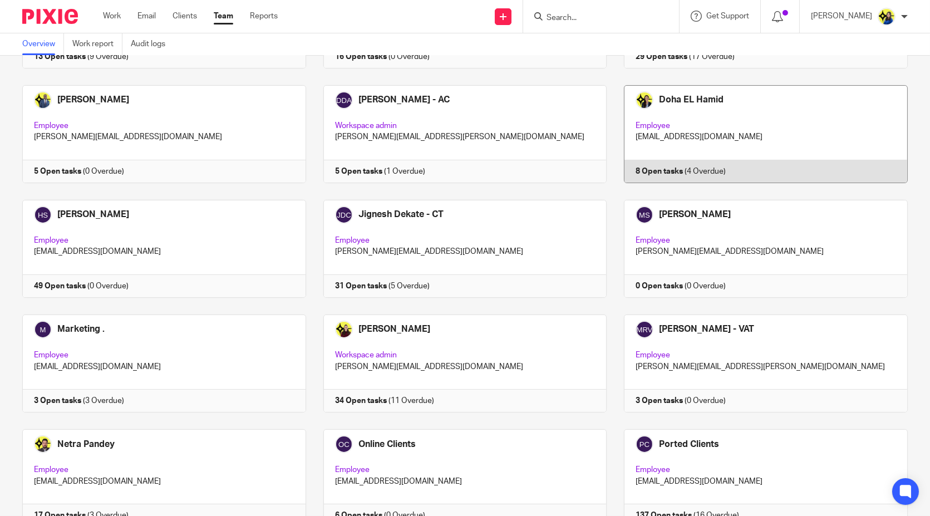
scroll to position [432, 0]
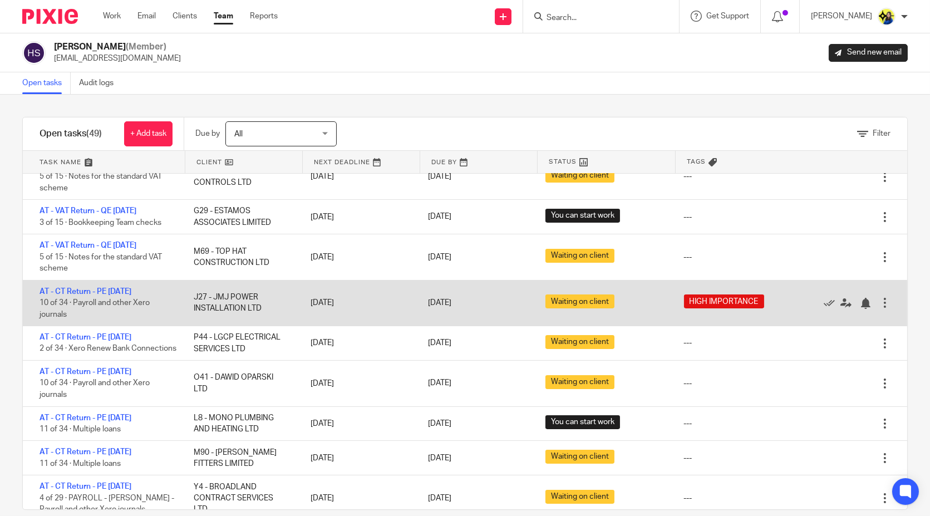
scroll to position [494, 0]
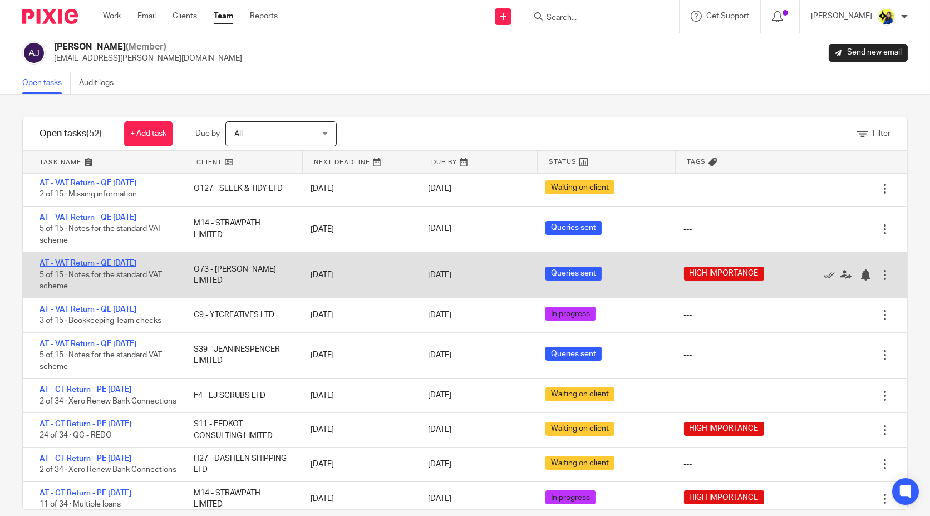
scroll to position [247, 0]
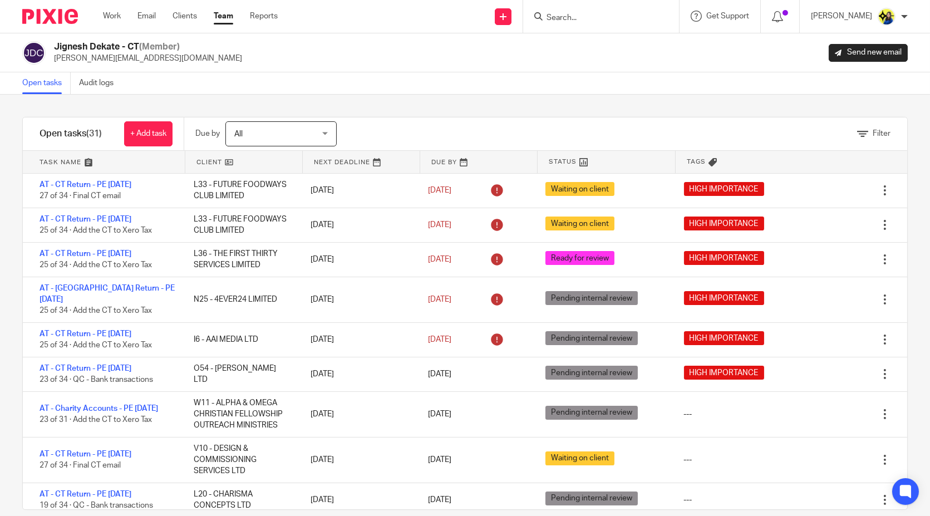
drag, startPoint x: 643, startPoint y: 18, endPoint x: 637, endPoint y: 10, distance: 9.9
click at [643, 18] on input "Search" at bounding box center [595, 18] width 100 height 10
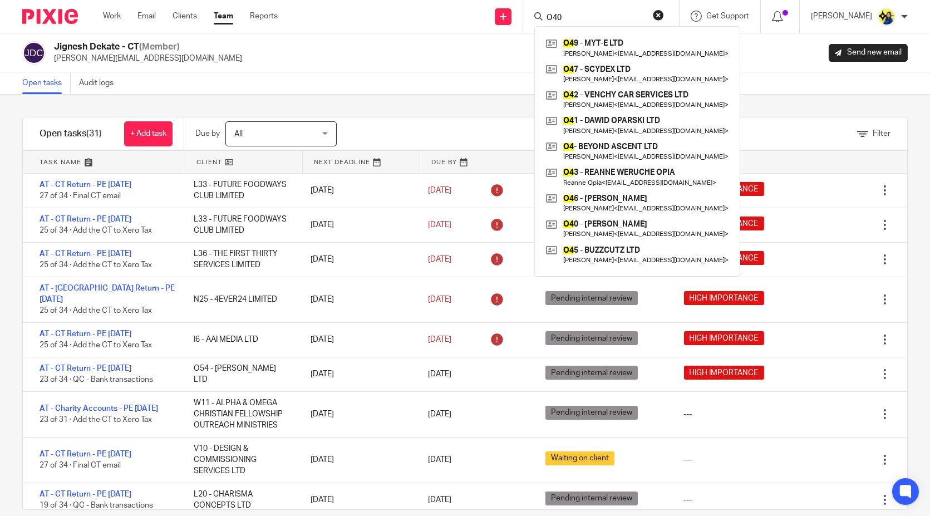
type input "O40"
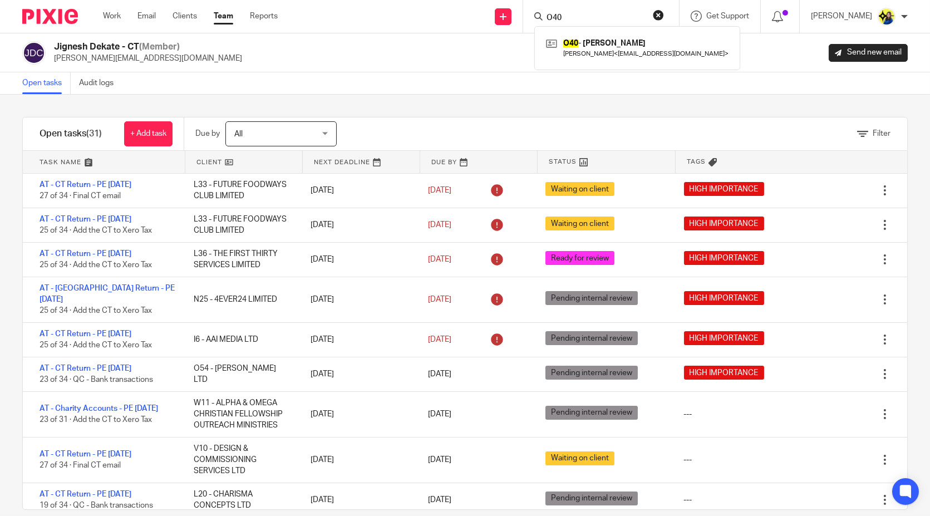
drag, startPoint x: 631, startPoint y: 14, endPoint x: 513, endPoint y: 16, distance: 117.4
click at [513, 16] on div "Send new email Create task Add client Request signature O40 O40 - MORIAYO [PERS…" at bounding box center [612, 16] width 636 height 33
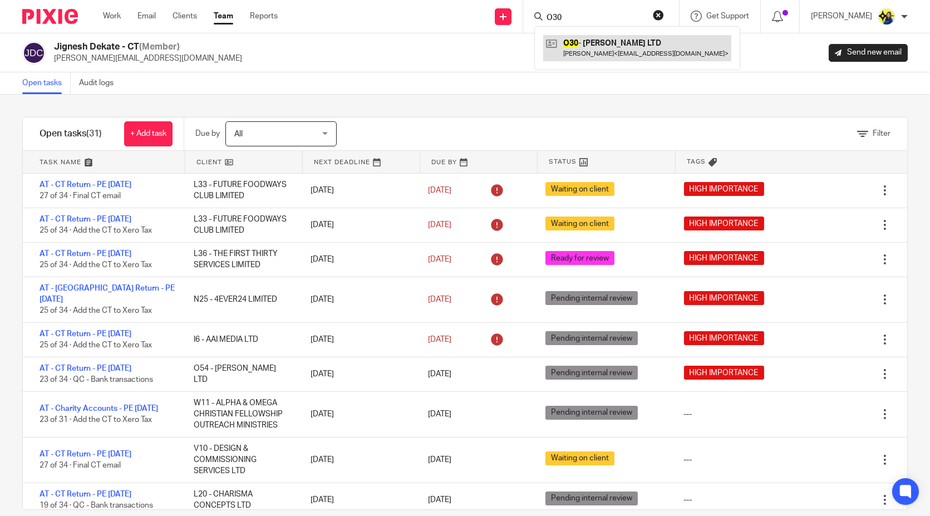
type input "O30"
click at [587, 42] on link at bounding box center [637, 48] width 188 height 26
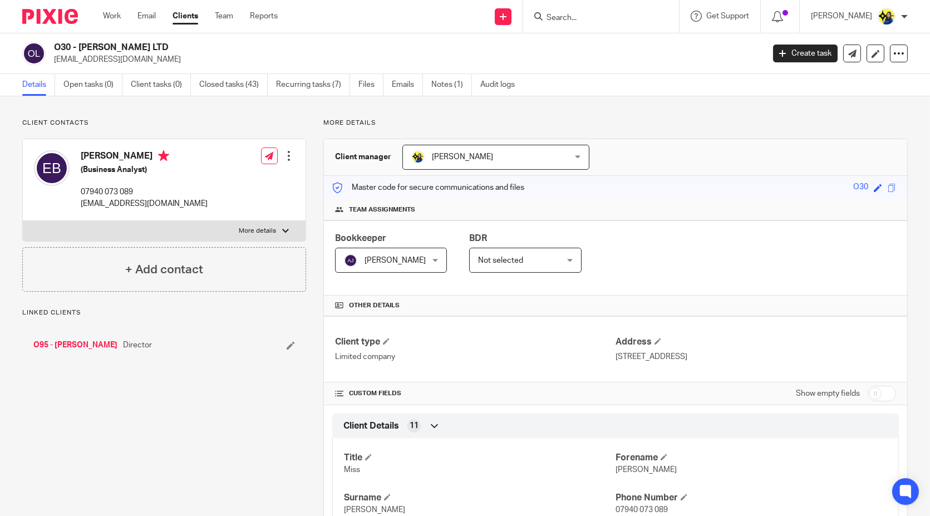
drag, startPoint x: 56, startPoint y: 45, endPoint x: 190, endPoint y: 45, distance: 134.7
click at [190, 45] on h2 "O30 - BOAKYE LTD" at bounding box center [335, 48] width 562 height 12
copy h2 "O30 - BOAKYE LTD"
drag, startPoint x: 52, startPoint y: 61, endPoint x: 183, endPoint y: 63, distance: 131.4
click at [183, 63] on div "O30 - BOAKYE LTD e.owusuboakye@yahoo.com" at bounding box center [389, 53] width 734 height 23
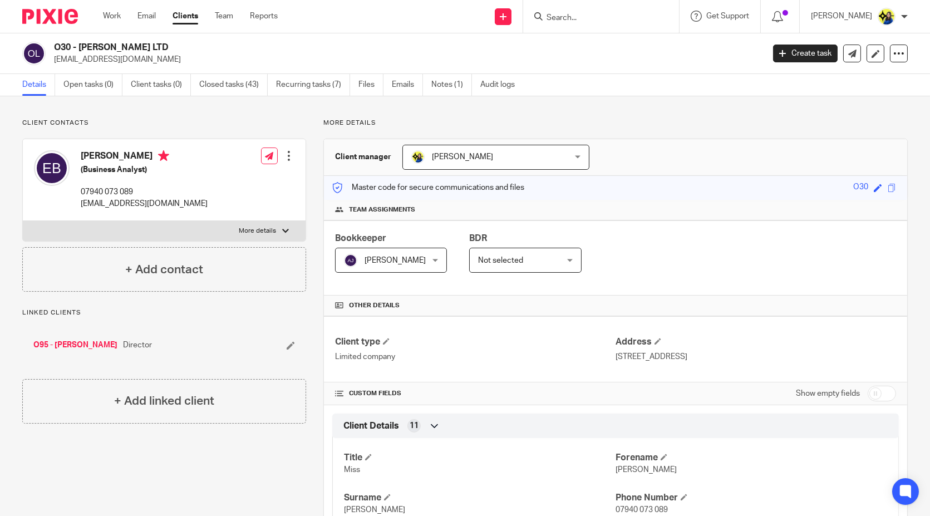
copy p "[EMAIL_ADDRESS][DOMAIN_NAME]"
click at [629, 21] on input "Search" at bounding box center [595, 18] width 100 height 10
click at [626, 19] on input "Search" at bounding box center [595, 18] width 100 height 10
click at [623, 17] on input "Search" at bounding box center [595, 18] width 100 height 10
click at [620, 14] on input "Search" at bounding box center [595, 18] width 100 height 10
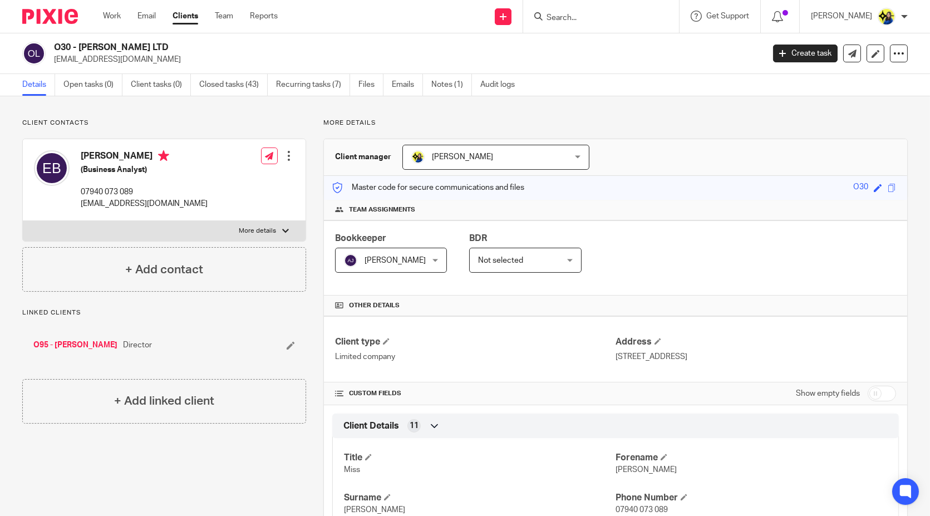
click at [628, 18] on input "Search" at bounding box center [595, 18] width 100 height 10
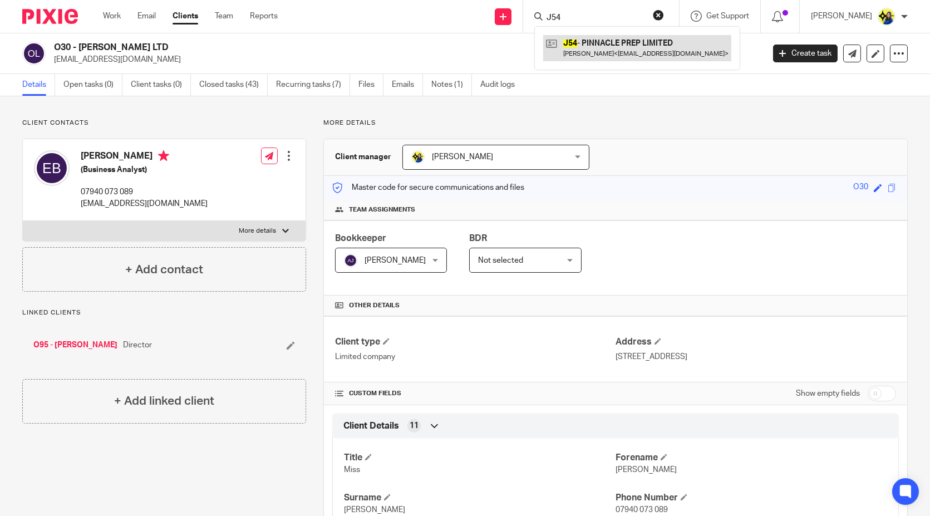
type input "J54"
click at [639, 48] on link at bounding box center [637, 48] width 188 height 26
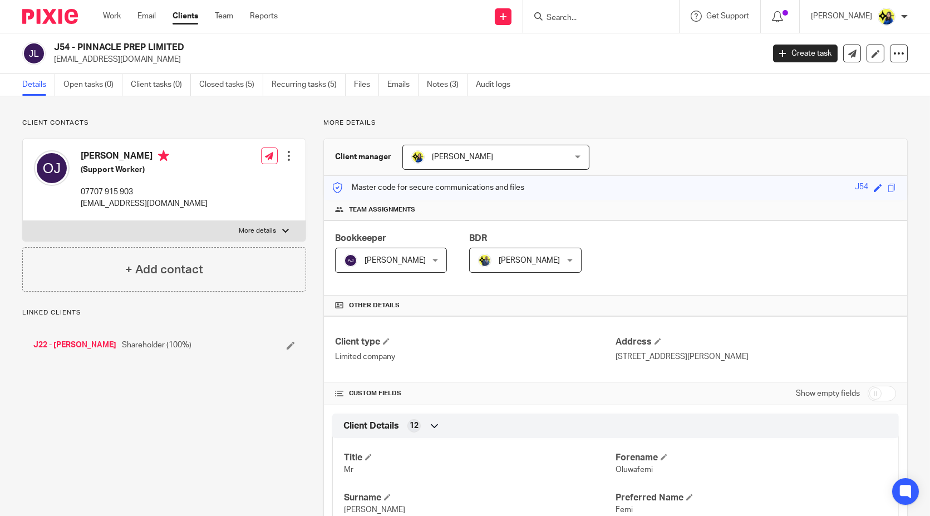
drag, startPoint x: 56, startPoint y: 47, endPoint x: 243, endPoint y: 46, distance: 187.0
click at [243, 46] on h2 "J54 - PINNACLE PREP LIMITED" at bounding box center [335, 48] width 562 height 12
copy h2 "J54 - PINNACLE PREP LIMITED"
